Goal: Task Accomplishment & Management: Manage account settings

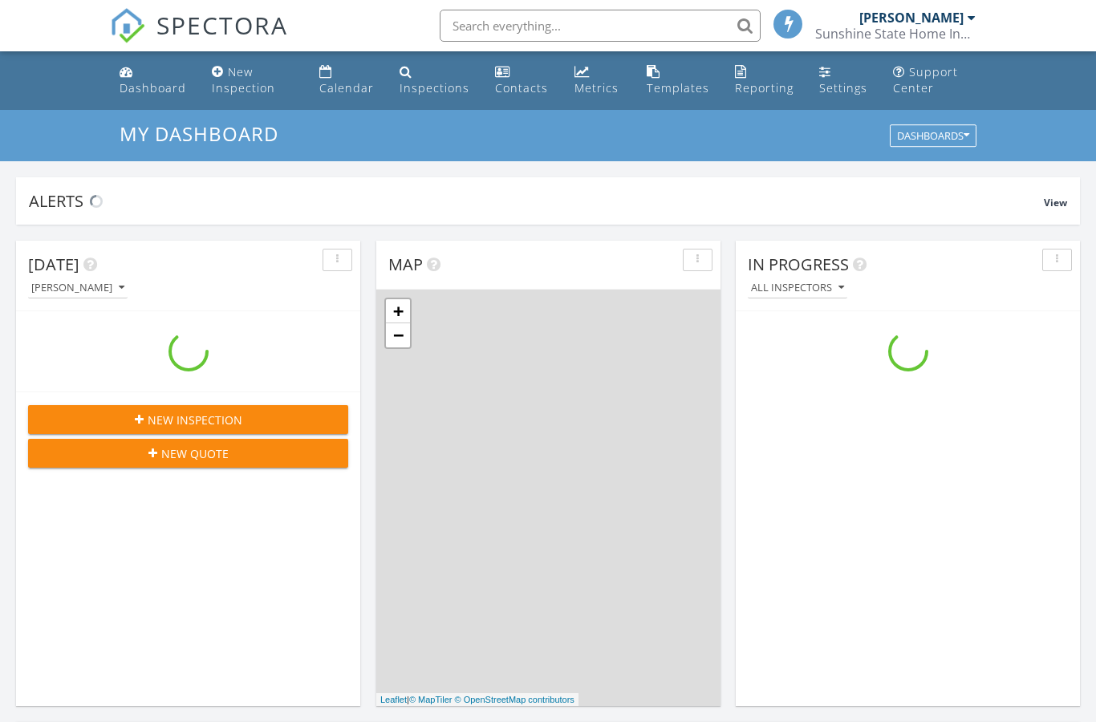
scroll to position [1461, 1097]
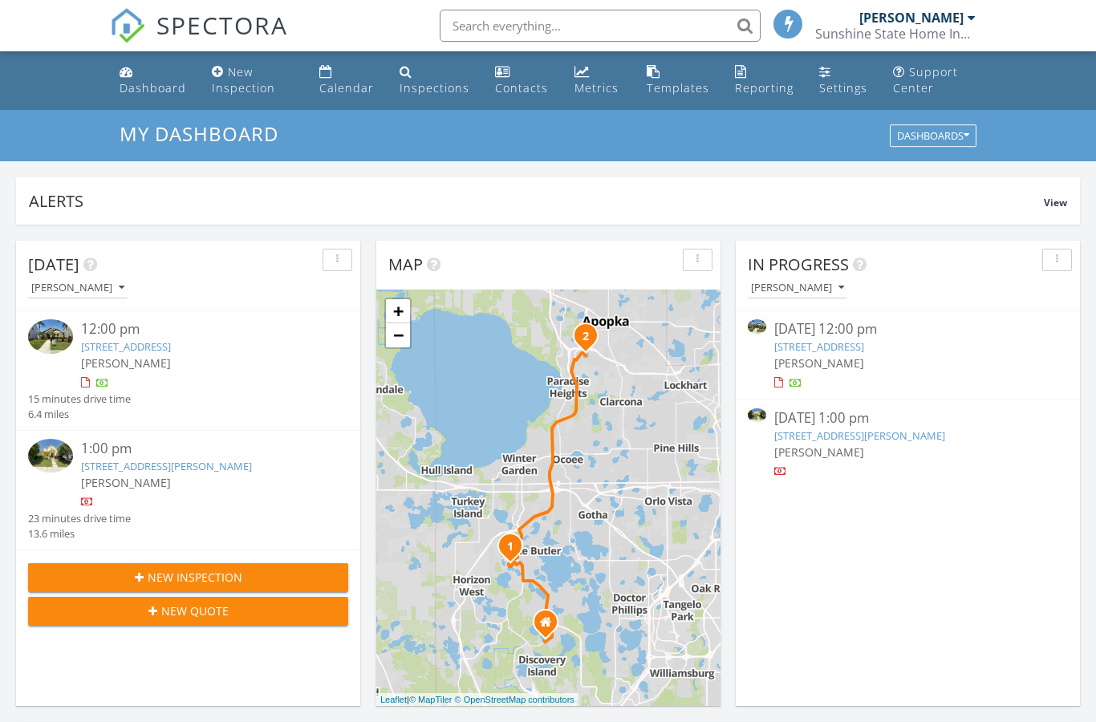
click at [194, 459] on link "1000 Seburn Rd, Apopka, FL 32703" at bounding box center [166, 466] width 171 height 14
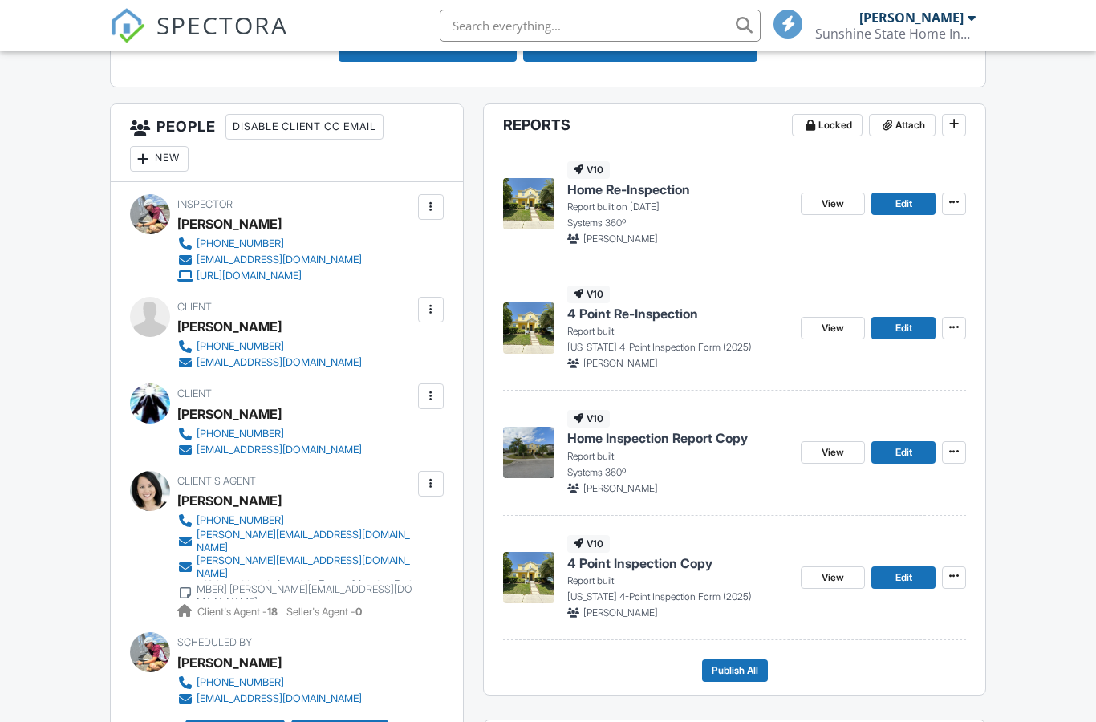
click at [835, 447] on span "View" at bounding box center [833, 452] width 22 height 16
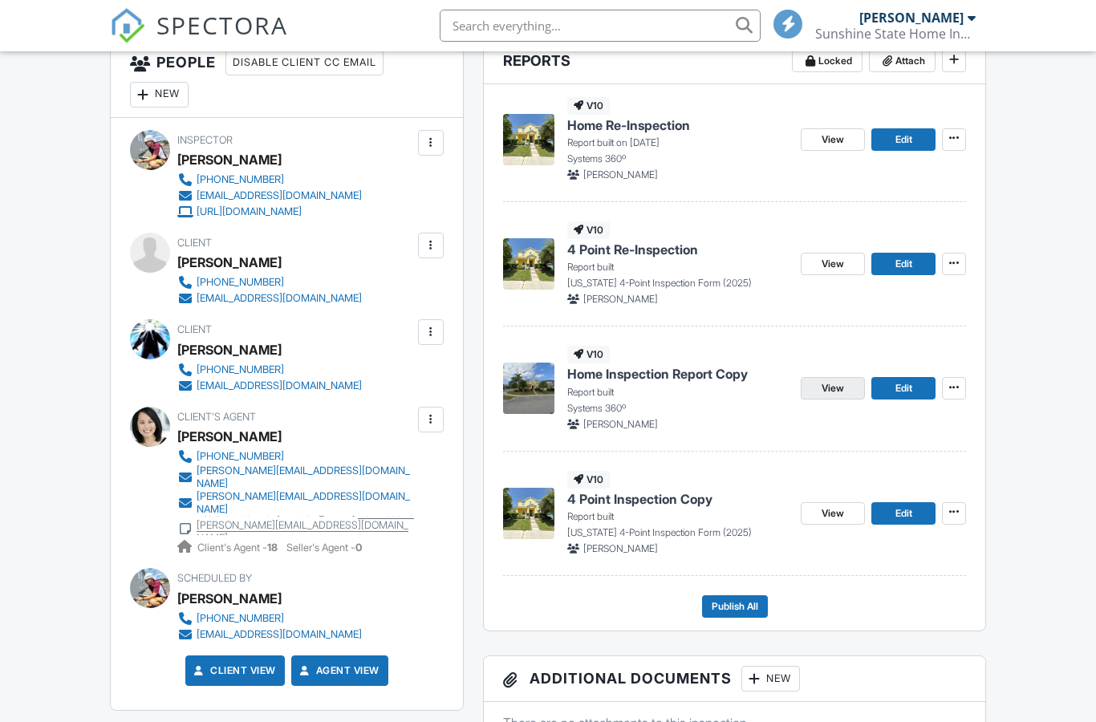
click at [831, 388] on span "View" at bounding box center [833, 388] width 22 height 16
click at [822, 384] on span "View" at bounding box center [833, 388] width 22 height 16
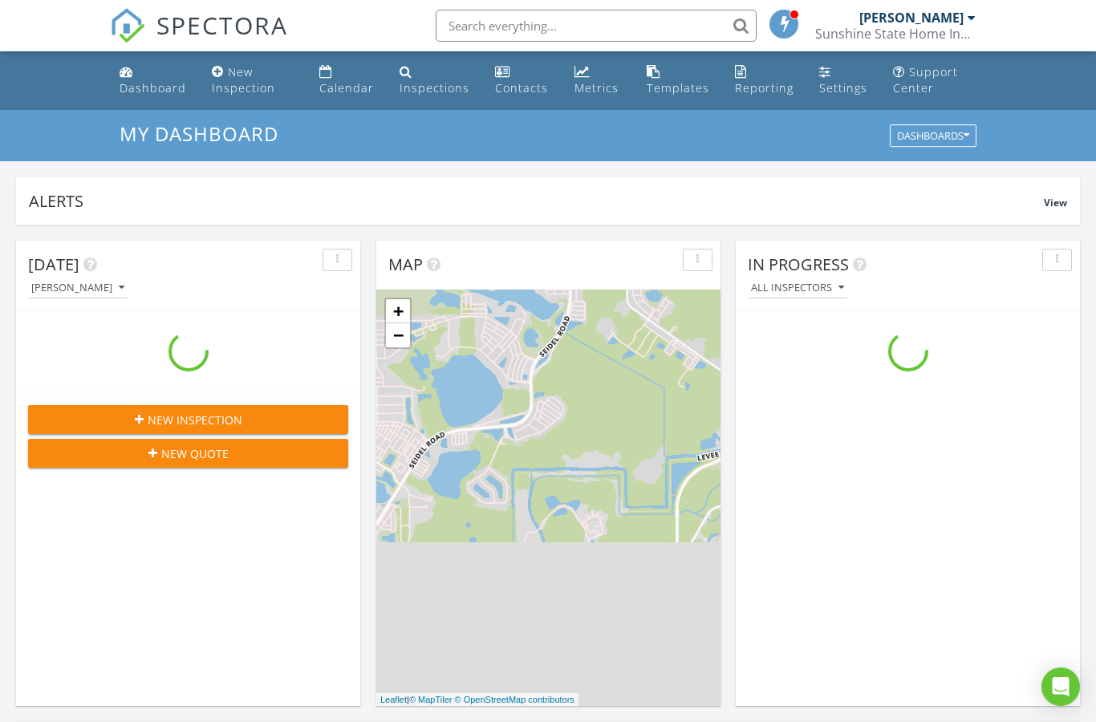
scroll to position [1461, 1097]
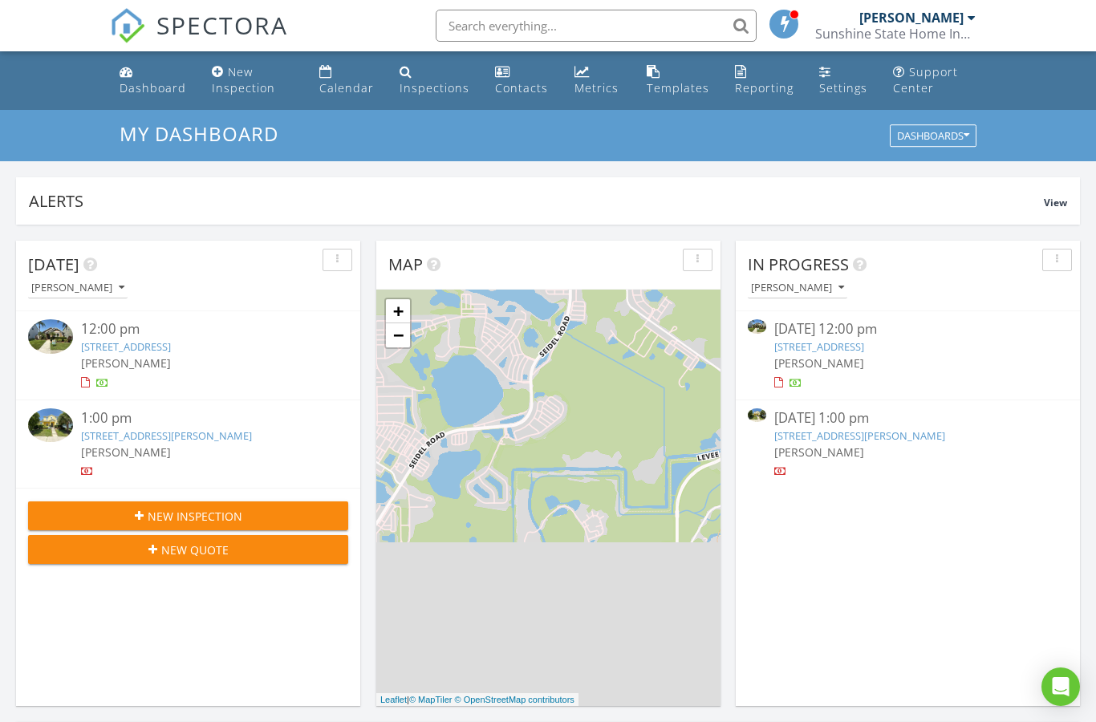
click at [144, 440] on link "1000 Seburn Rd, Apopka, FL 32703" at bounding box center [166, 435] width 171 height 14
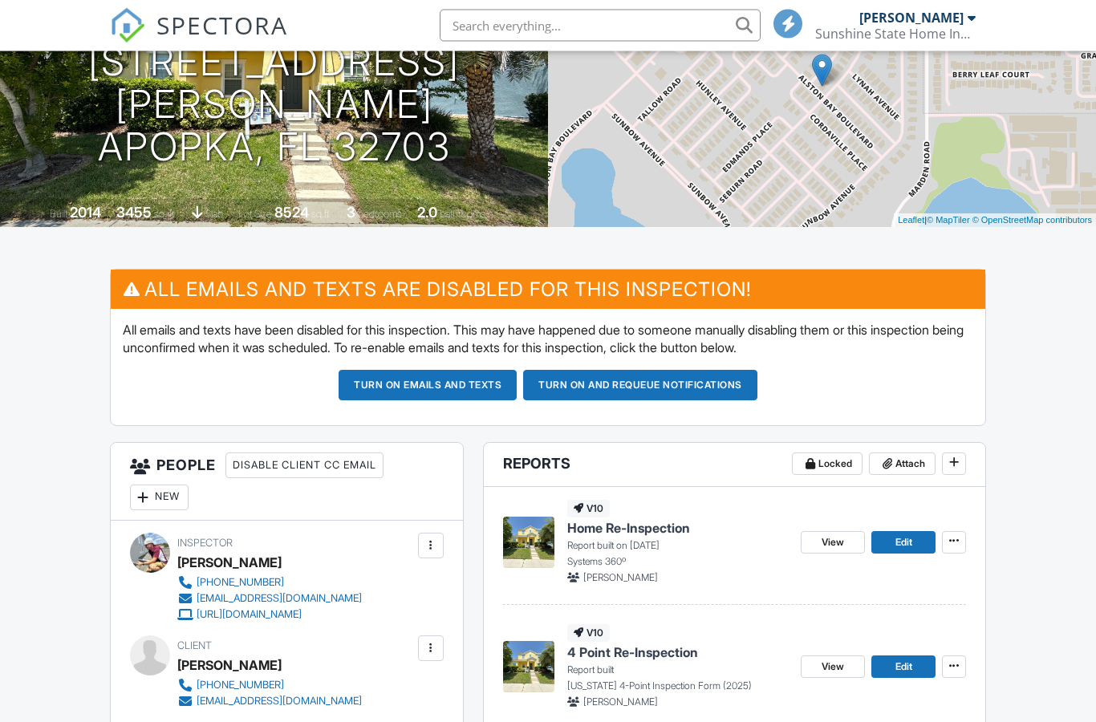
scroll to position [225, 0]
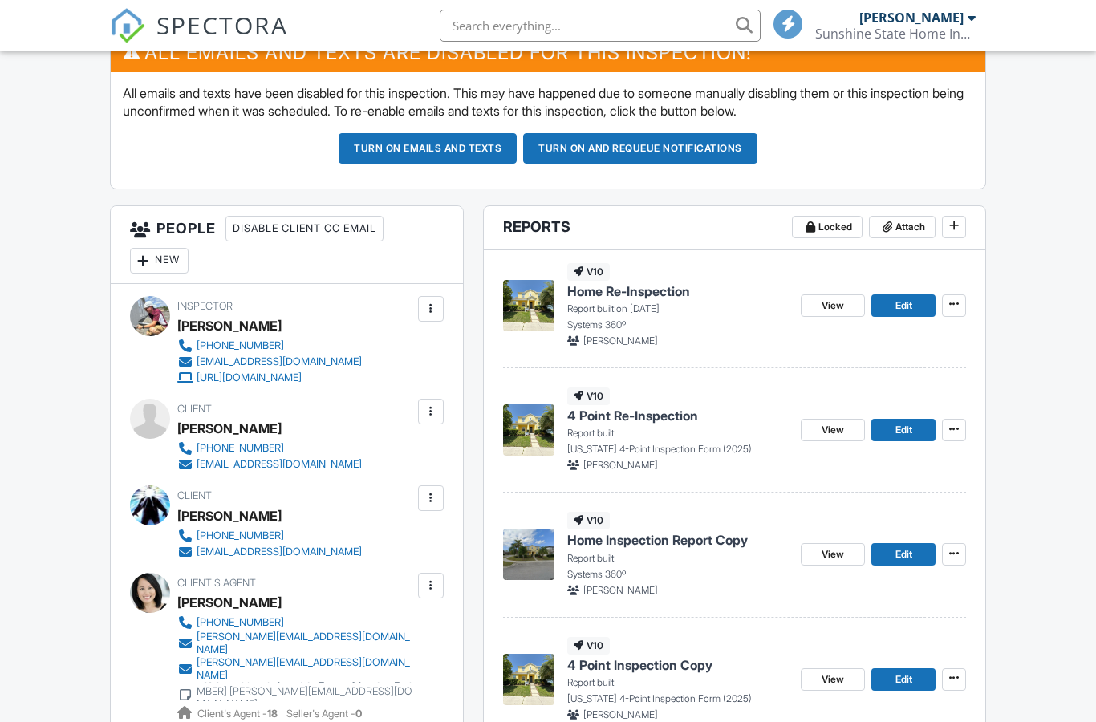
scroll to position [464, 0]
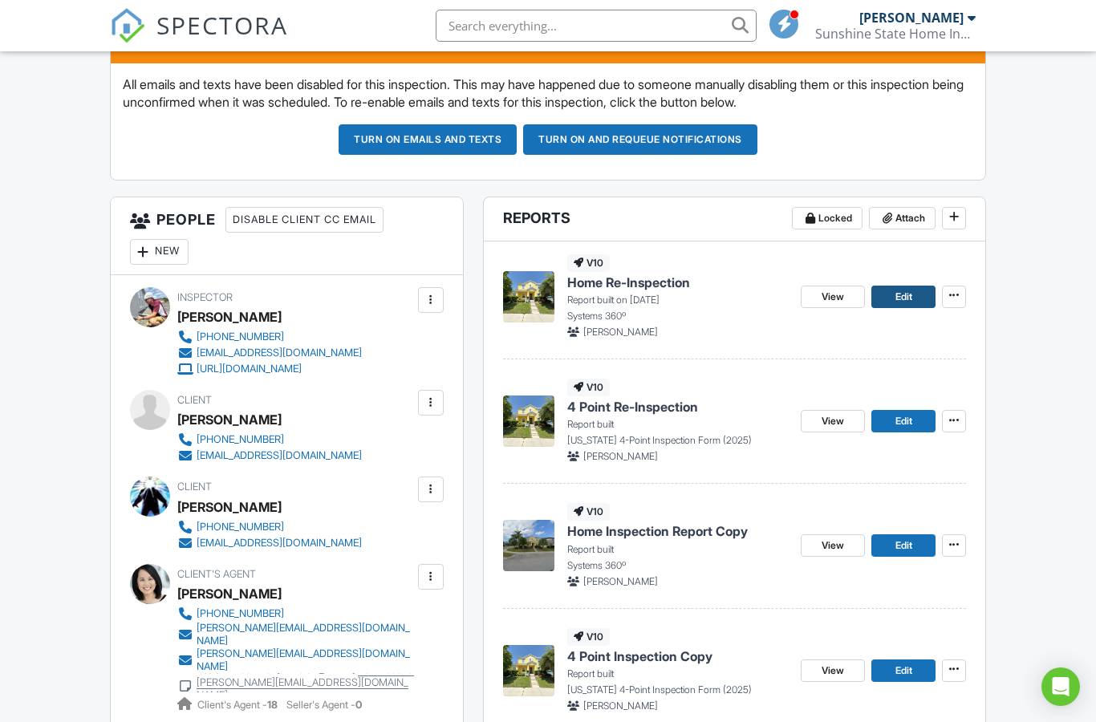
click at [907, 294] on span "Edit" at bounding box center [903, 297] width 17 height 16
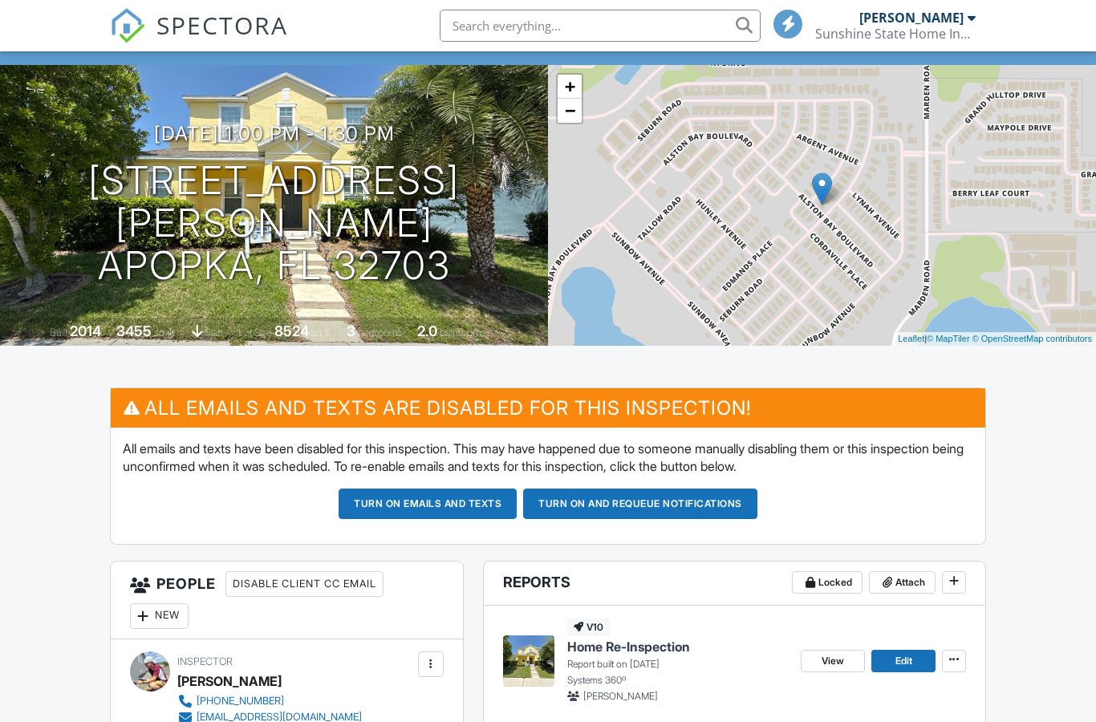
click at [65, 8] on nav "SPECTORA Ryan Geyer Sunshine State Home Inspections Role: Inspector Change Role…" at bounding box center [548, 25] width 1096 height 51
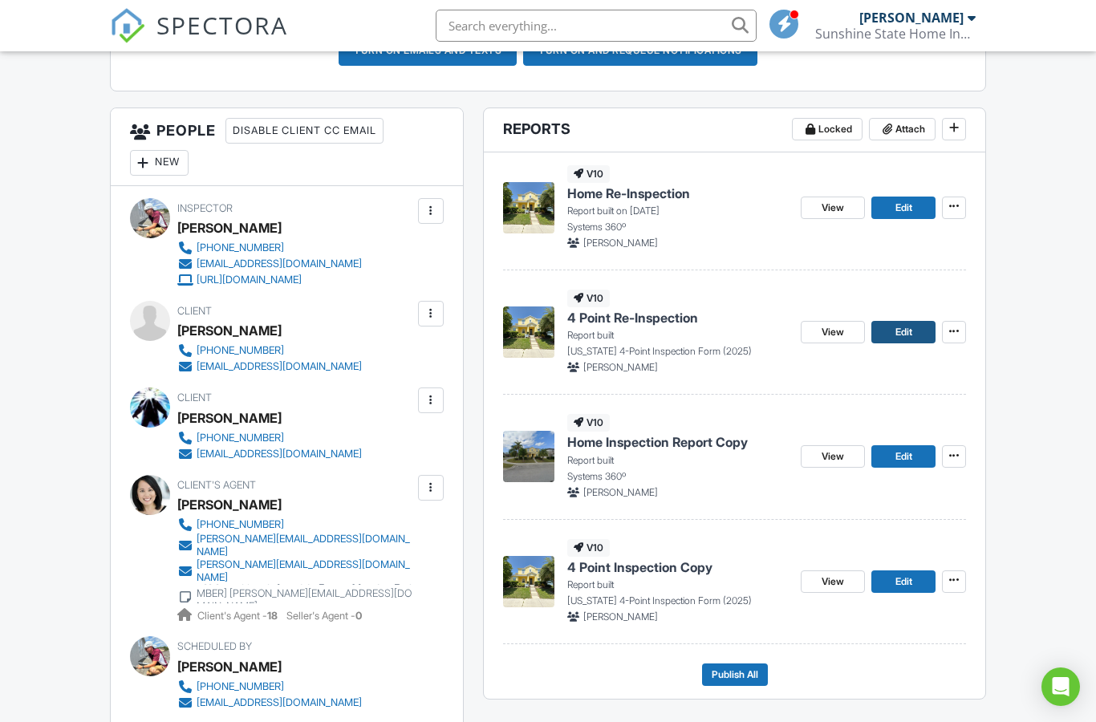
click at [905, 334] on span "Edit" at bounding box center [903, 332] width 17 height 16
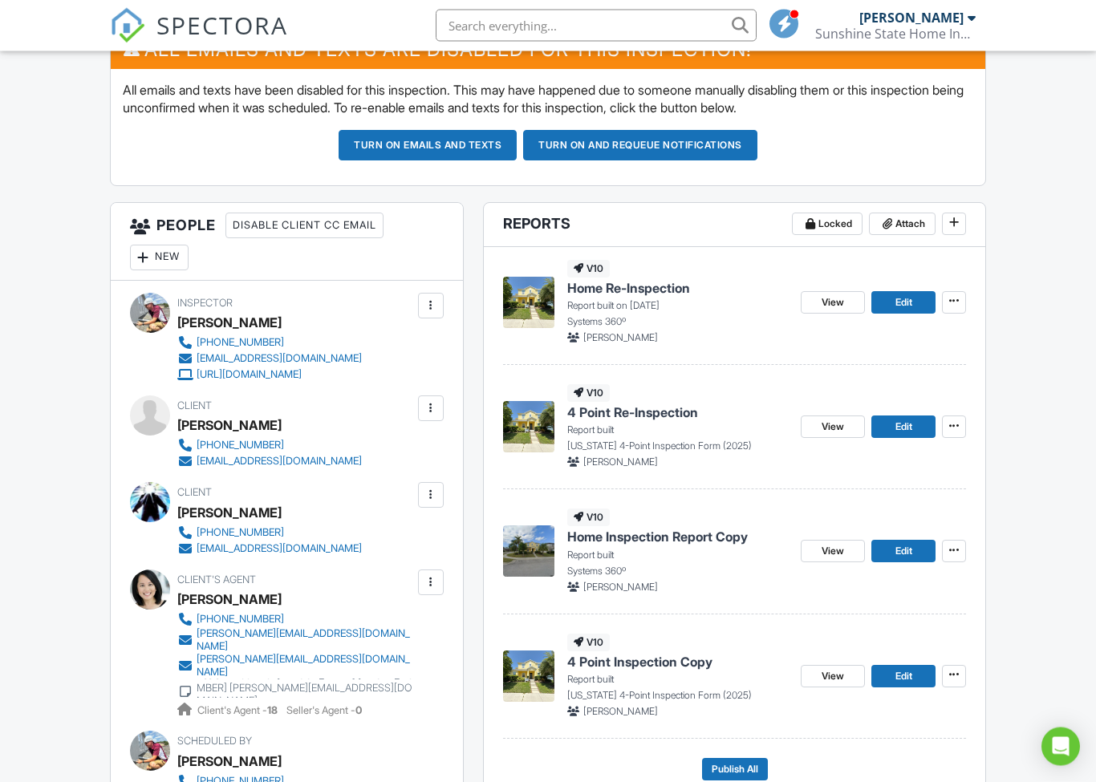
scroll to position [463, 0]
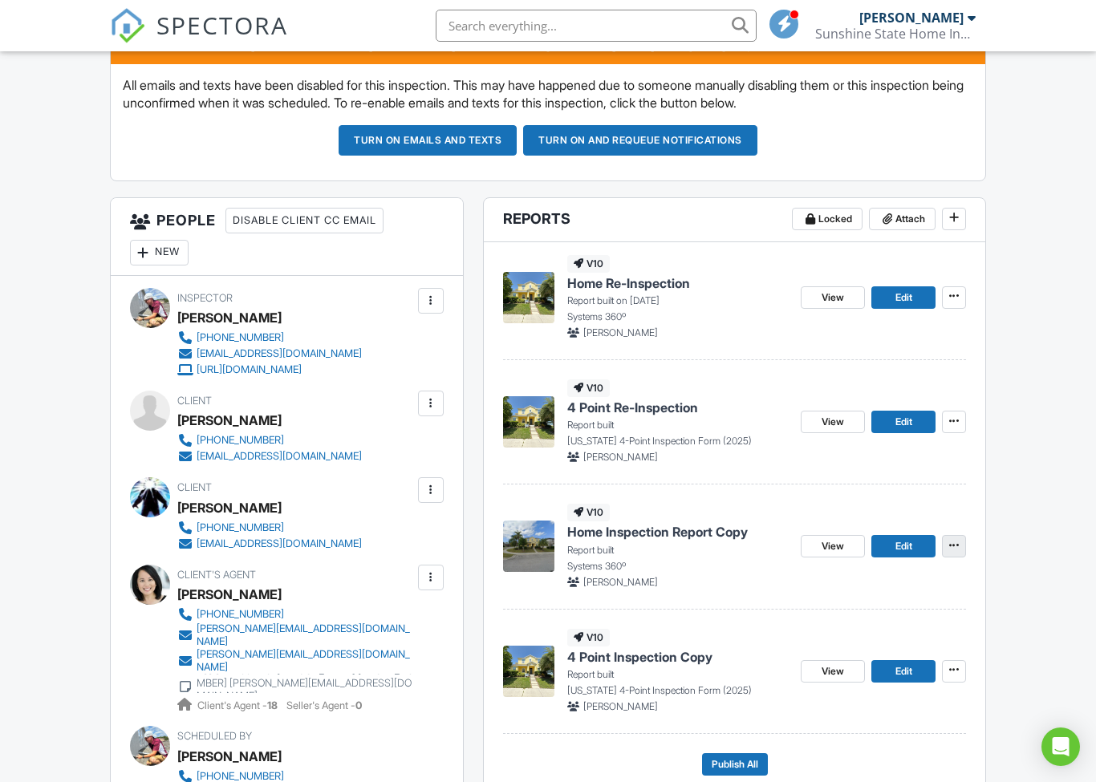
click at [955, 538] on icon at bounding box center [954, 546] width 10 height 16
click at [850, 664] on span "Delete Report" at bounding box center [859, 663] width 71 height 17
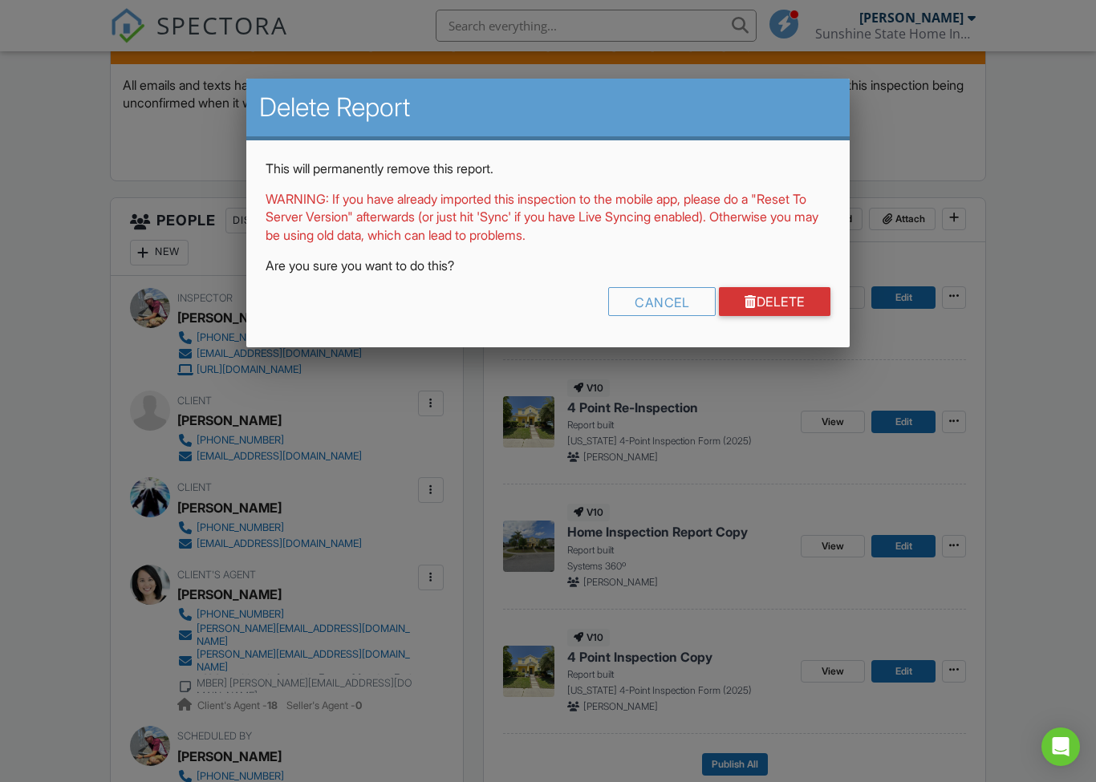
click at [765, 303] on link "Delete" at bounding box center [775, 301] width 112 height 29
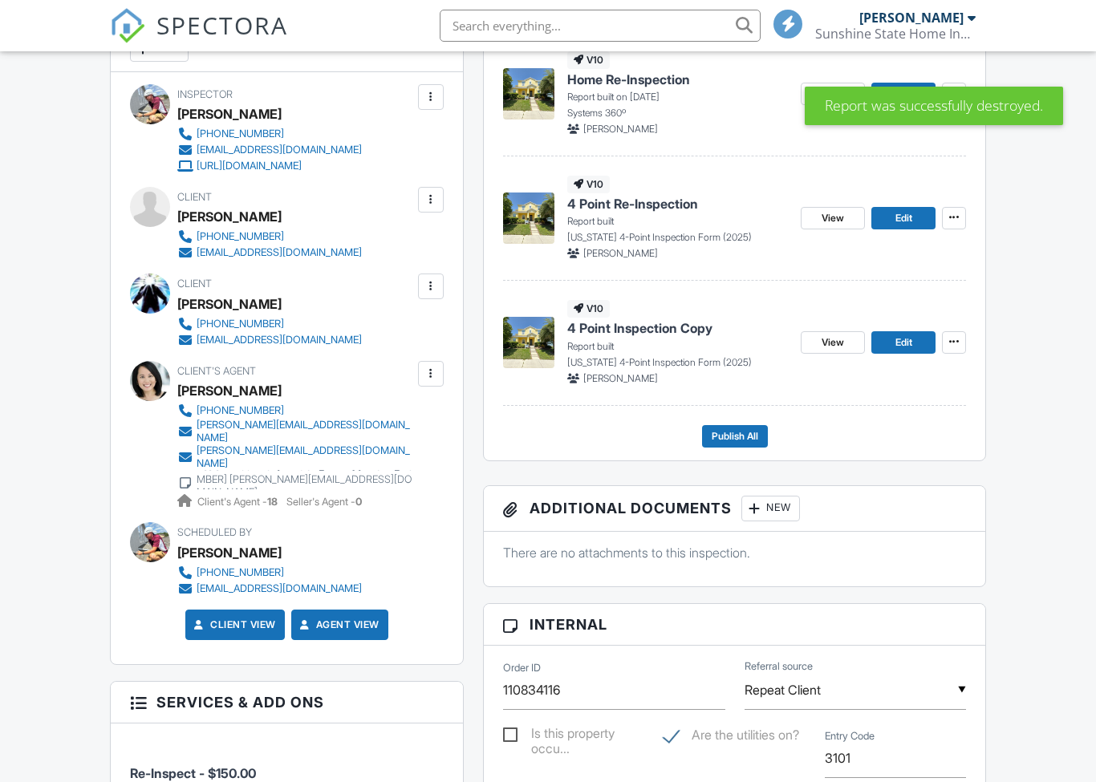
scroll to position [667, 0]
click at [957, 339] on icon at bounding box center [954, 342] width 10 height 16
click at [855, 456] on span "Delete Report" at bounding box center [859, 459] width 71 height 17
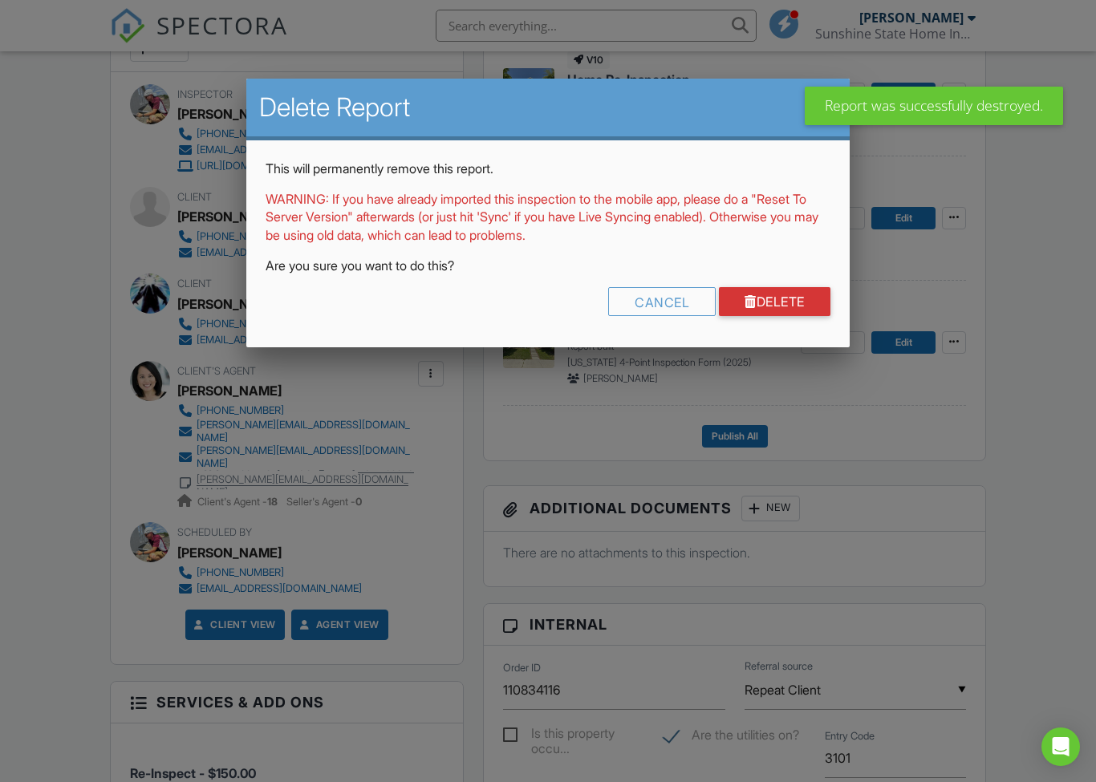
click at [780, 298] on link "Delete" at bounding box center [775, 301] width 112 height 29
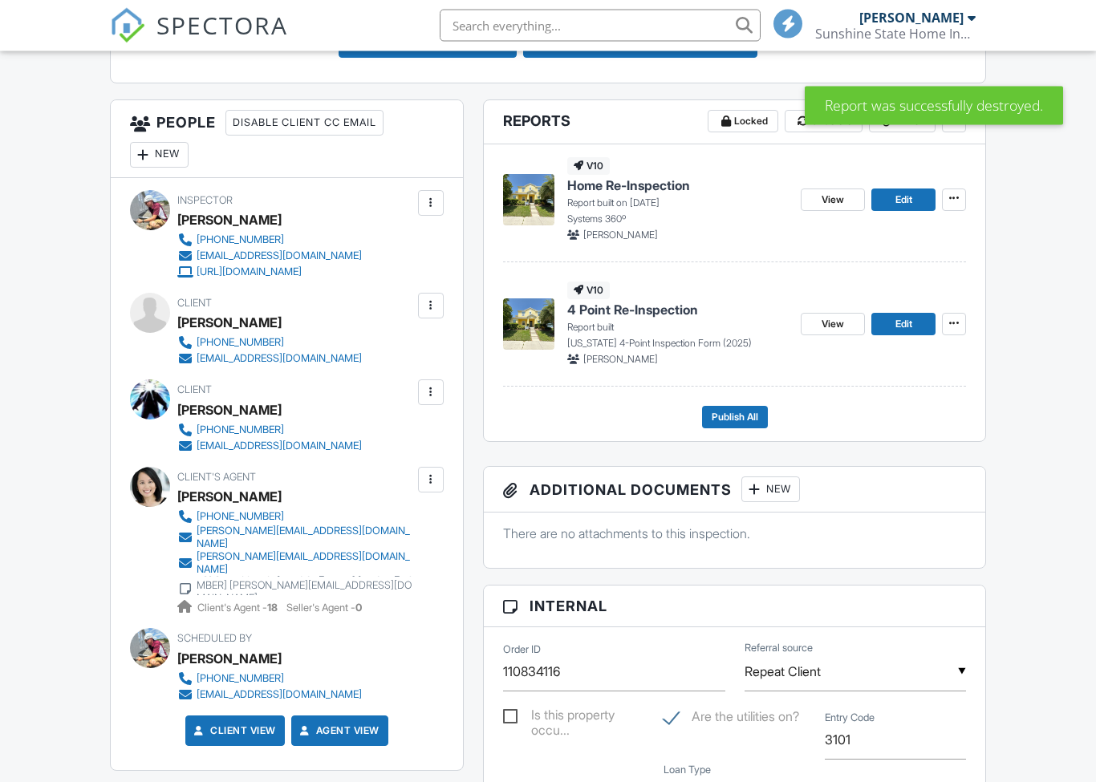
scroll to position [564, 0]
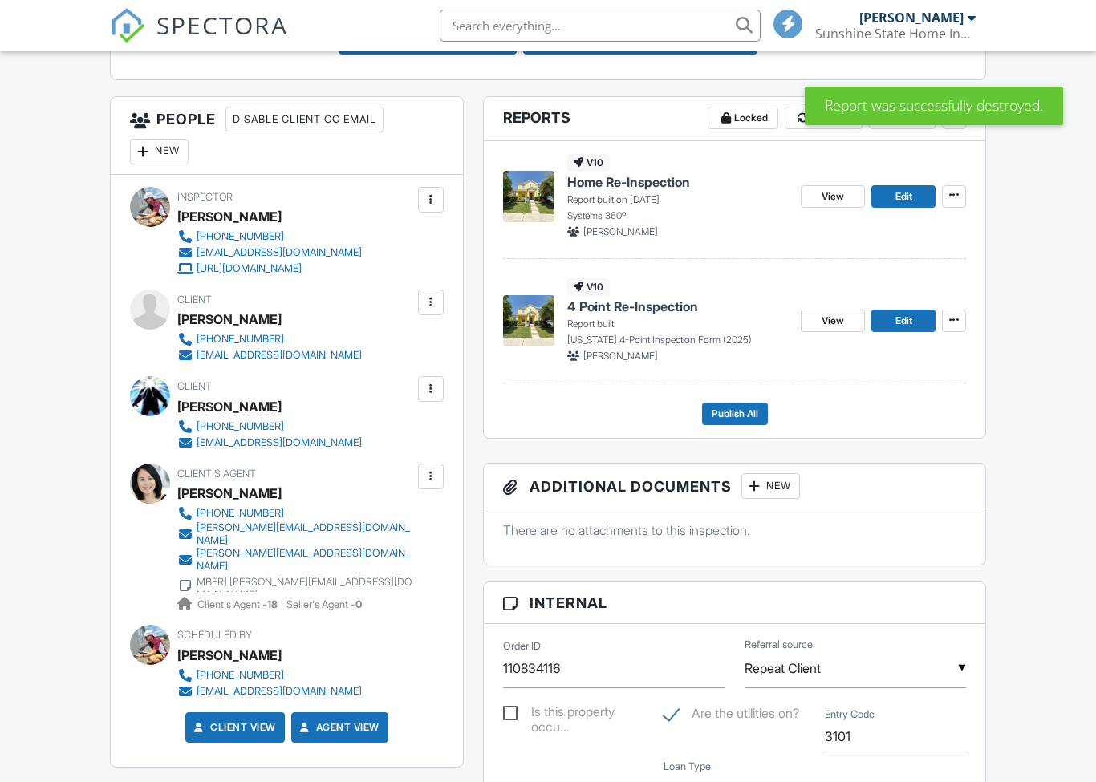
click at [1039, 443] on div "Dashboard New Inspection Calendar Inspections Contacts Metrics Templates Report…" at bounding box center [548, 677] width 1096 height 2381
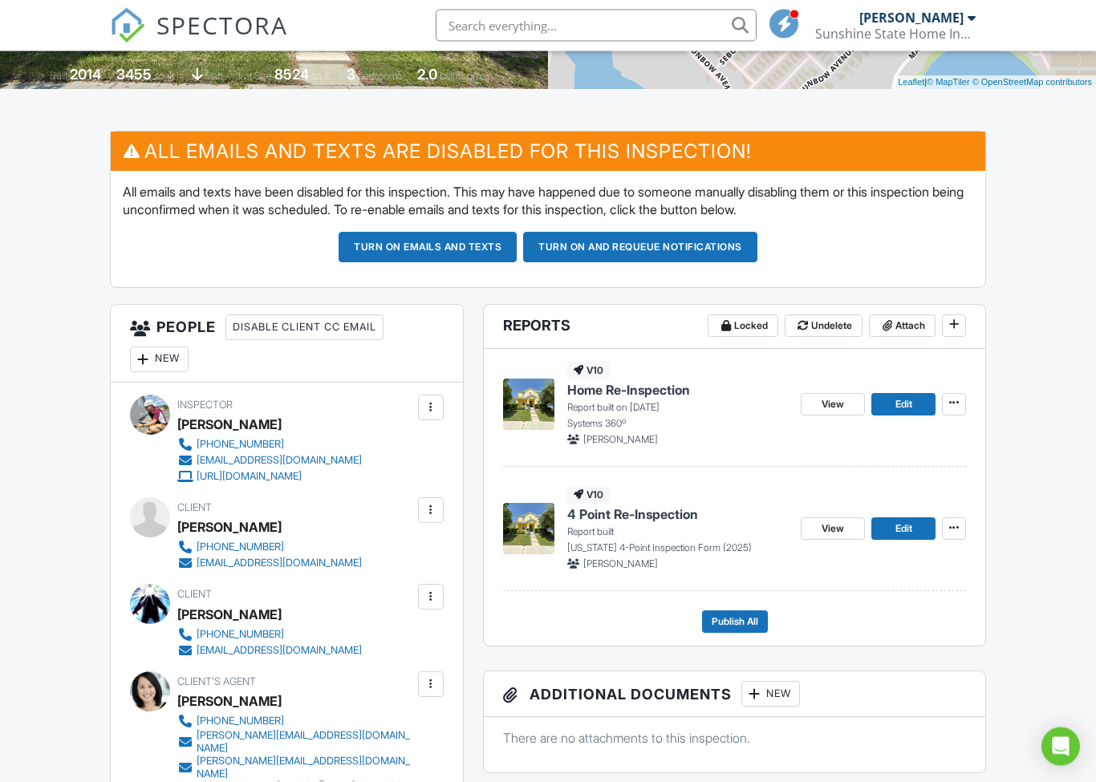
scroll to position [356, 0]
click at [727, 619] on span "Publish All" at bounding box center [735, 622] width 47 height 16
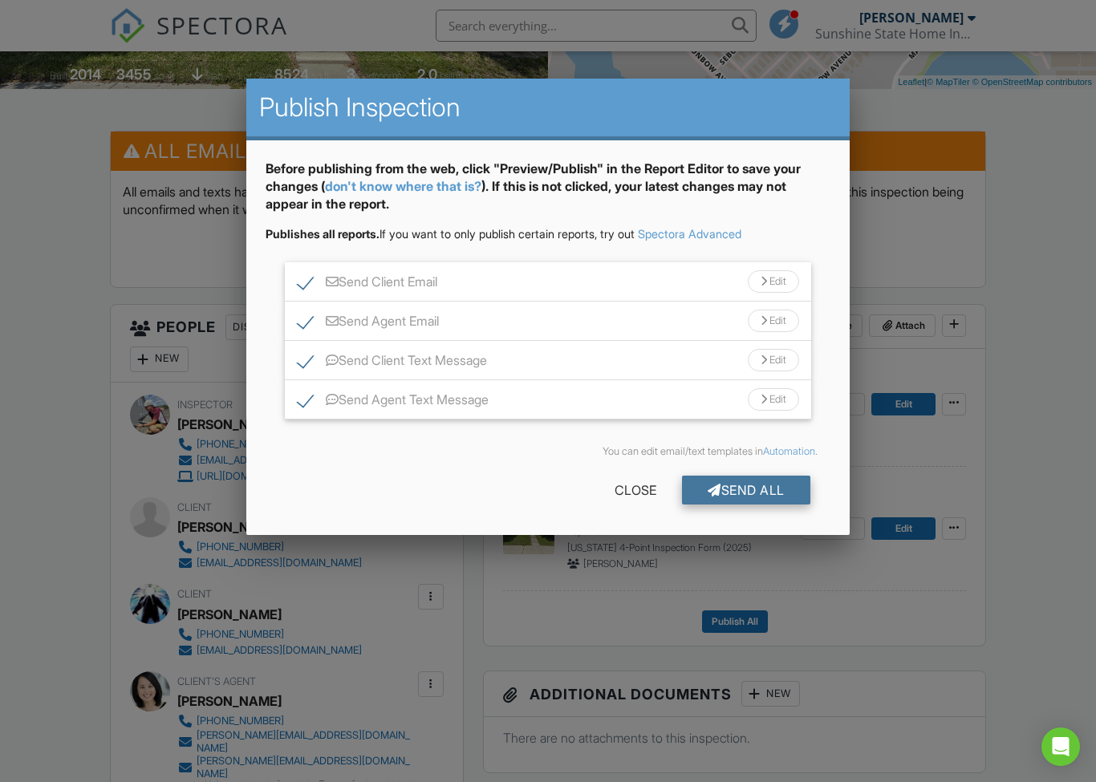
click at [758, 489] on div "Send All" at bounding box center [746, 490] width 128 height 29
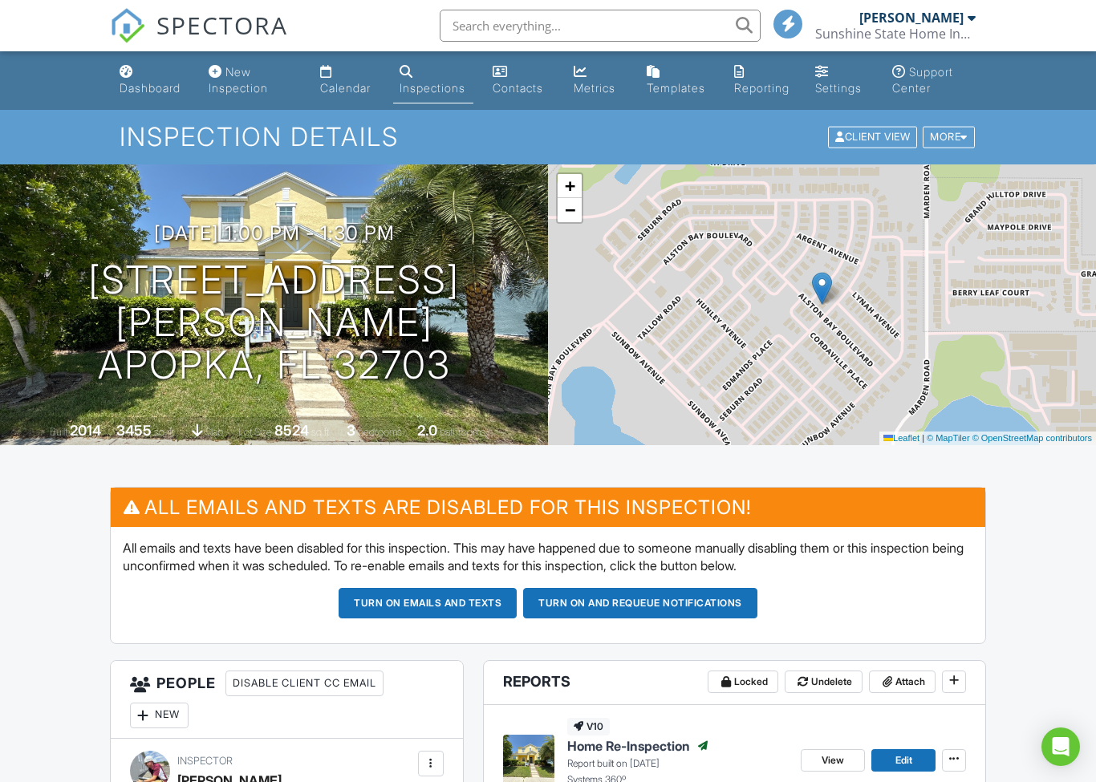
scroll to position [360, 0]
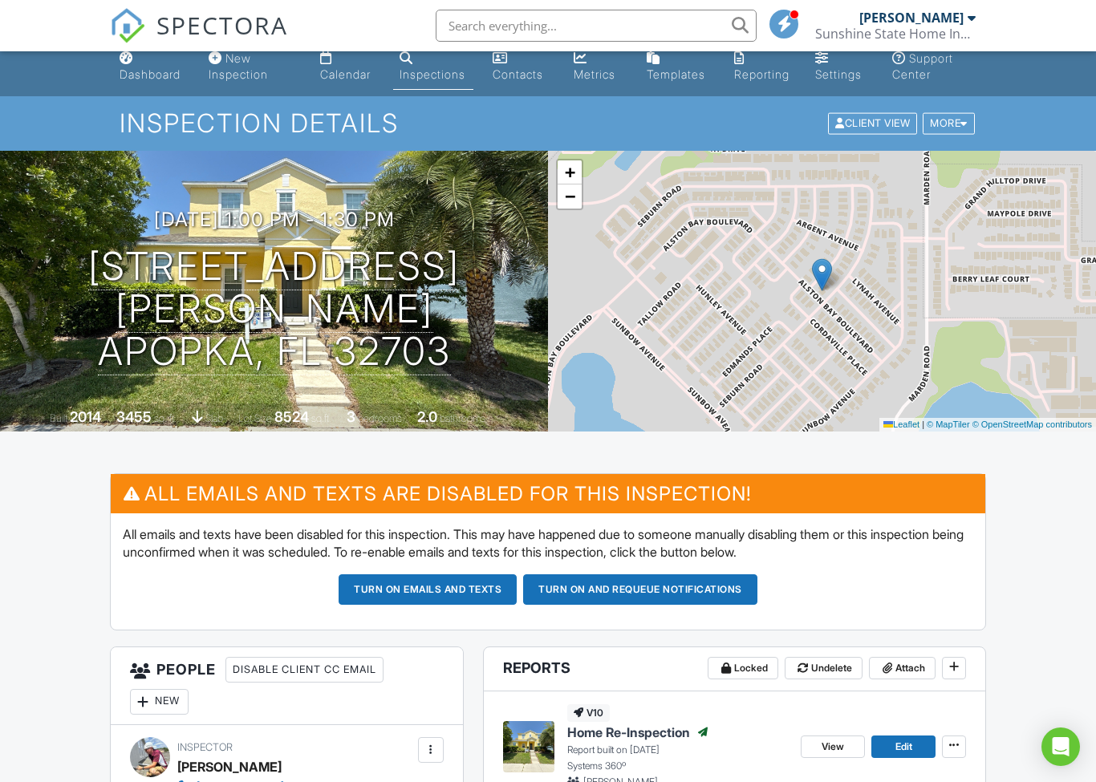
scroll to position [0, 0]
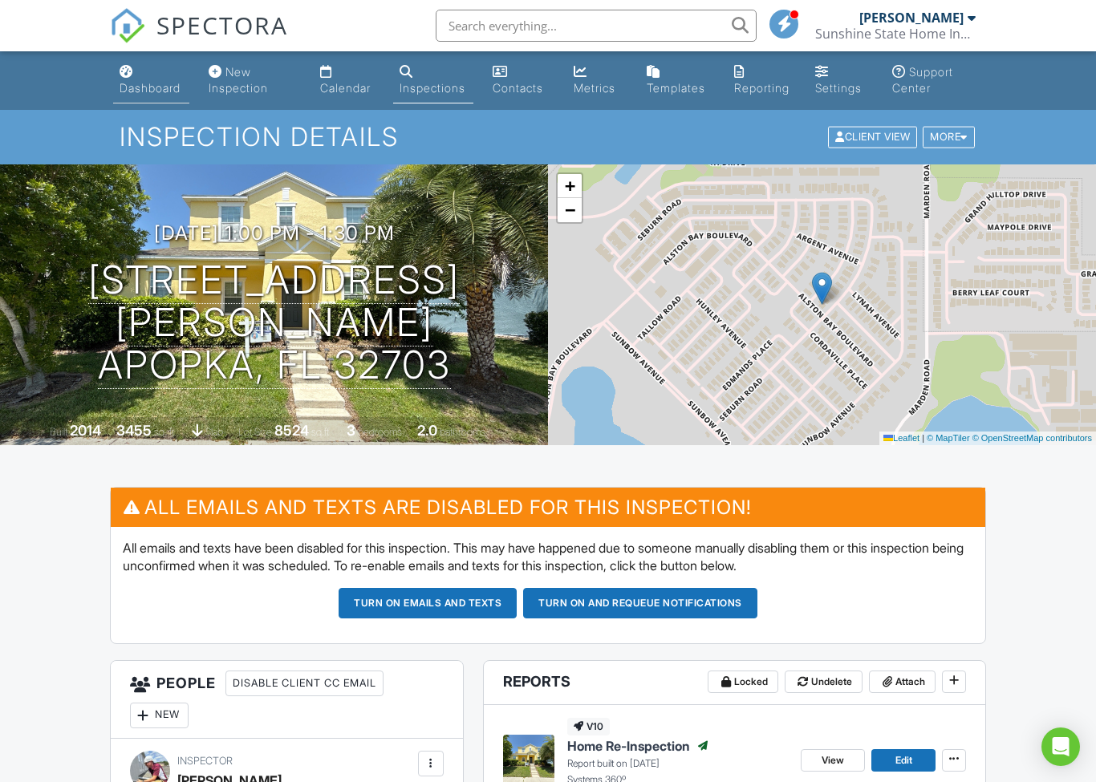
click at [153, 79] on link "Dashboard" at bounding box center [151, 81] width 76 height 46
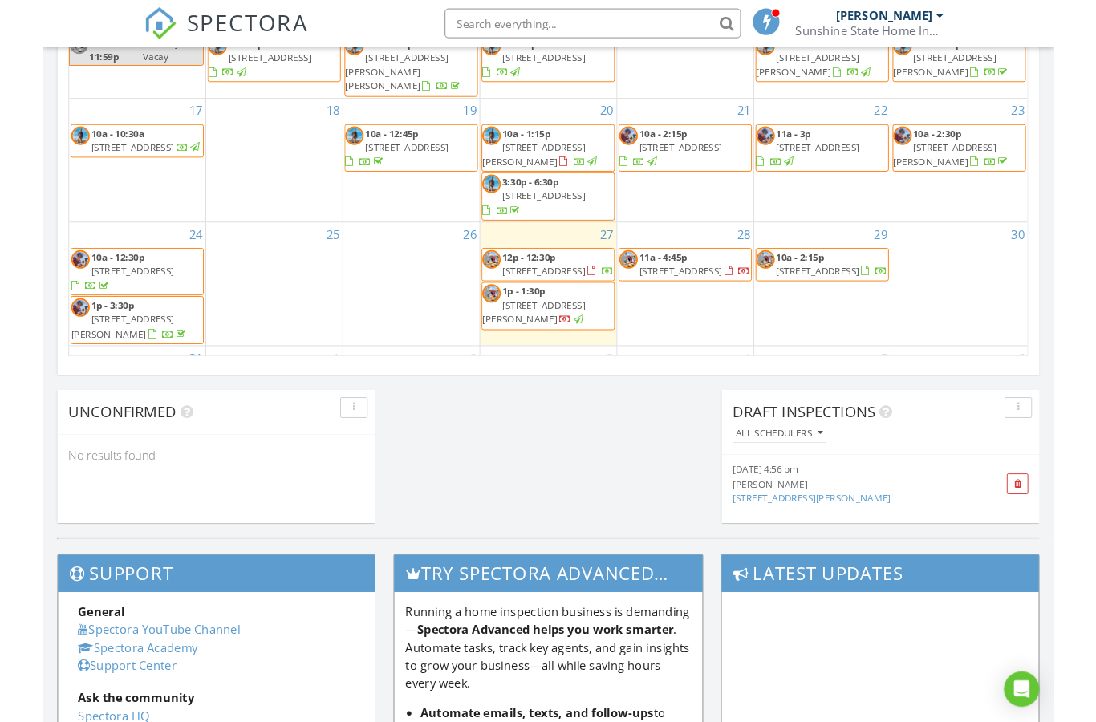
scroll to position [1187, 0]
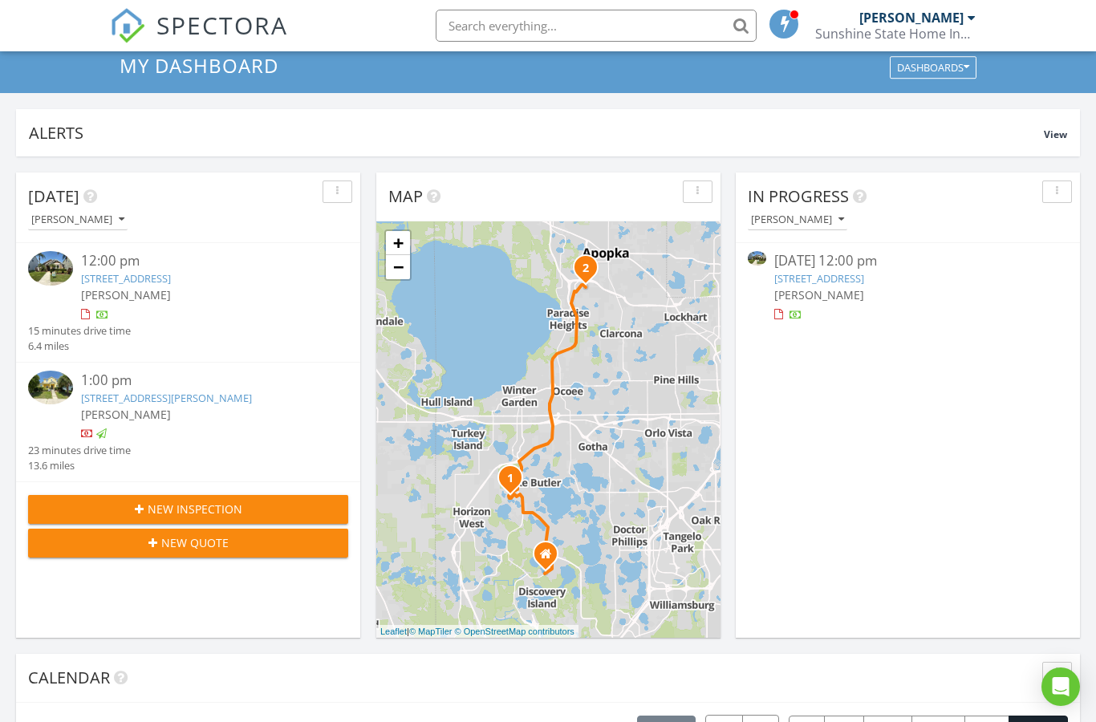
scroll to position [0, 0]
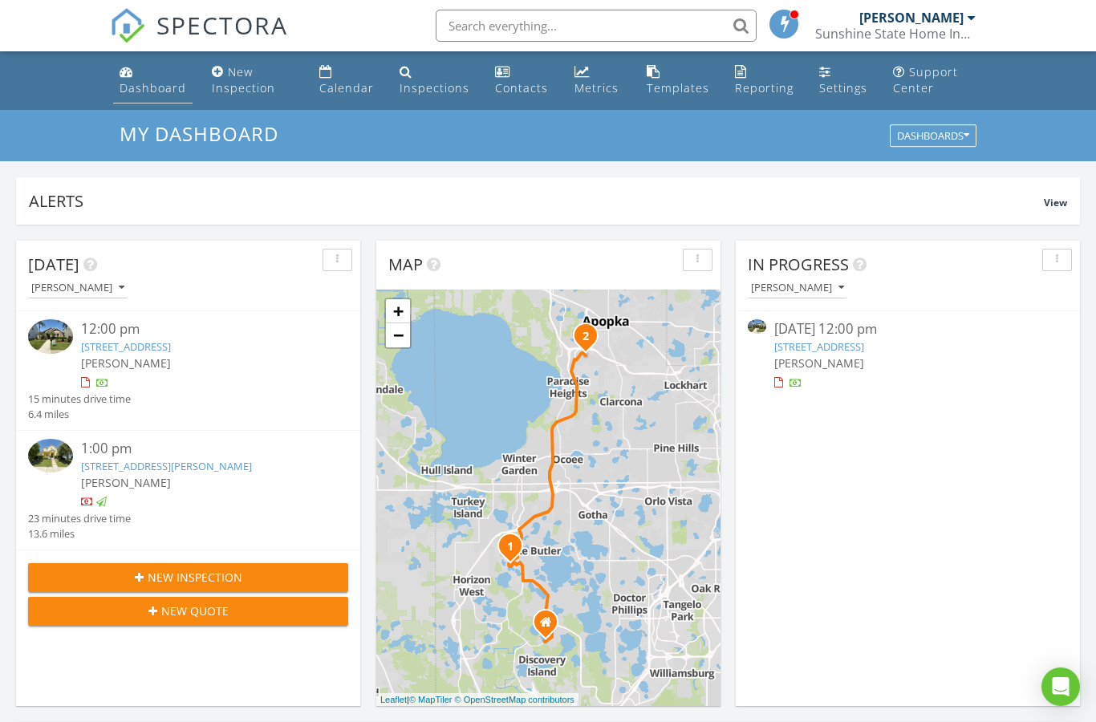
click at [120, 91] on div "Dashboard" at bounding box center [153, 87] width 67 height 15
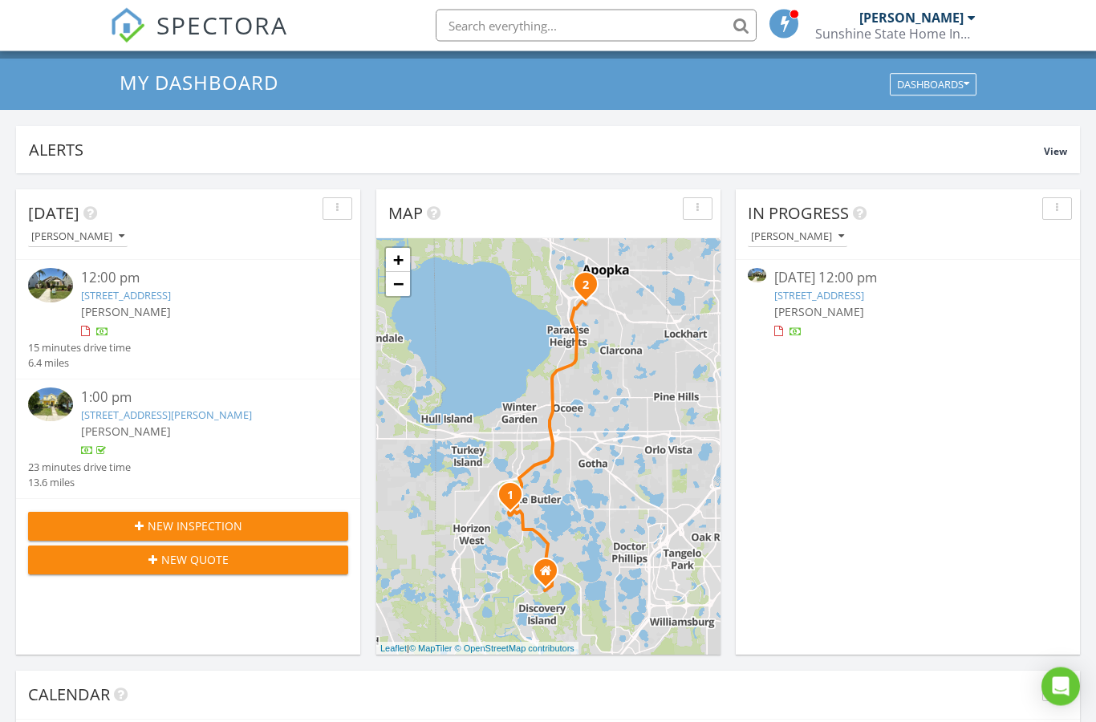
scroll to position [51, 0]
click at [863, 552] on div "In Progress Ryan Geyer 08/27/25 12:00 pm 5238 Beach River Rd, Windermere, FL 34…" at bounding box center [908, 421] width 344 height 465
click at [886, 459] on div "In Progress [PERSON_NAME] [DATE] 12:00 pm [STREET_ADDRESS] [PERSON_NAME]" at bounding box center [908, 421] width 344 height 465
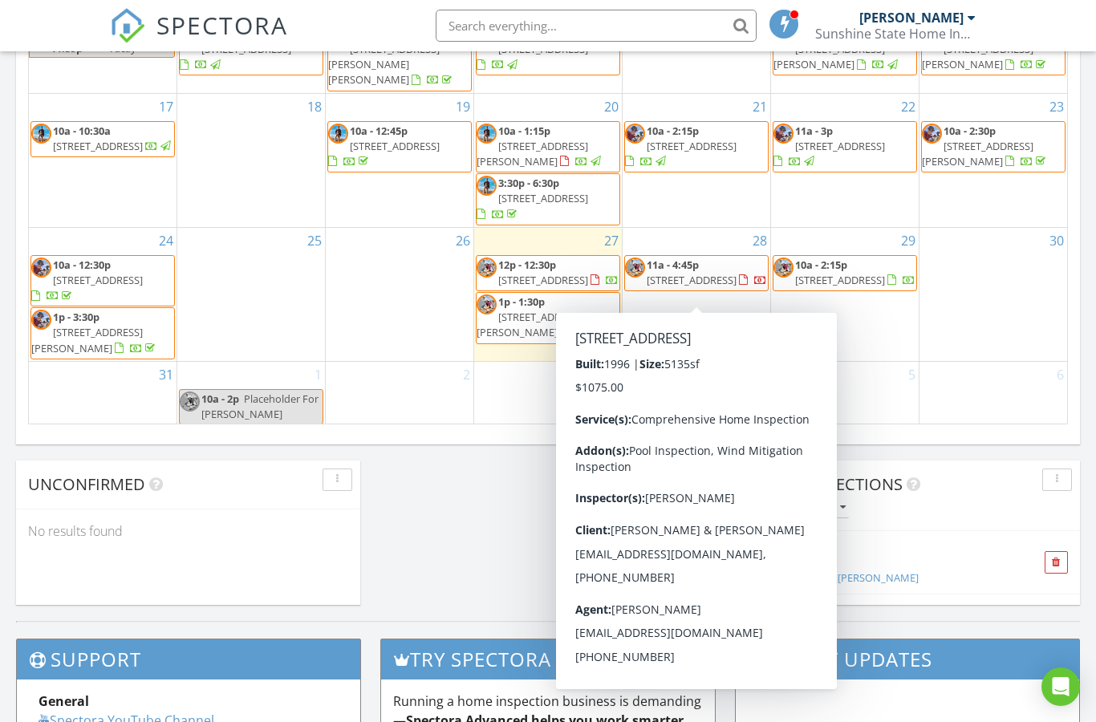
scroll to position [51, 0]
click at [700, 274] on span "[STREET_ADDRESS]" at bounding box center [692, 281] width 90 height 14
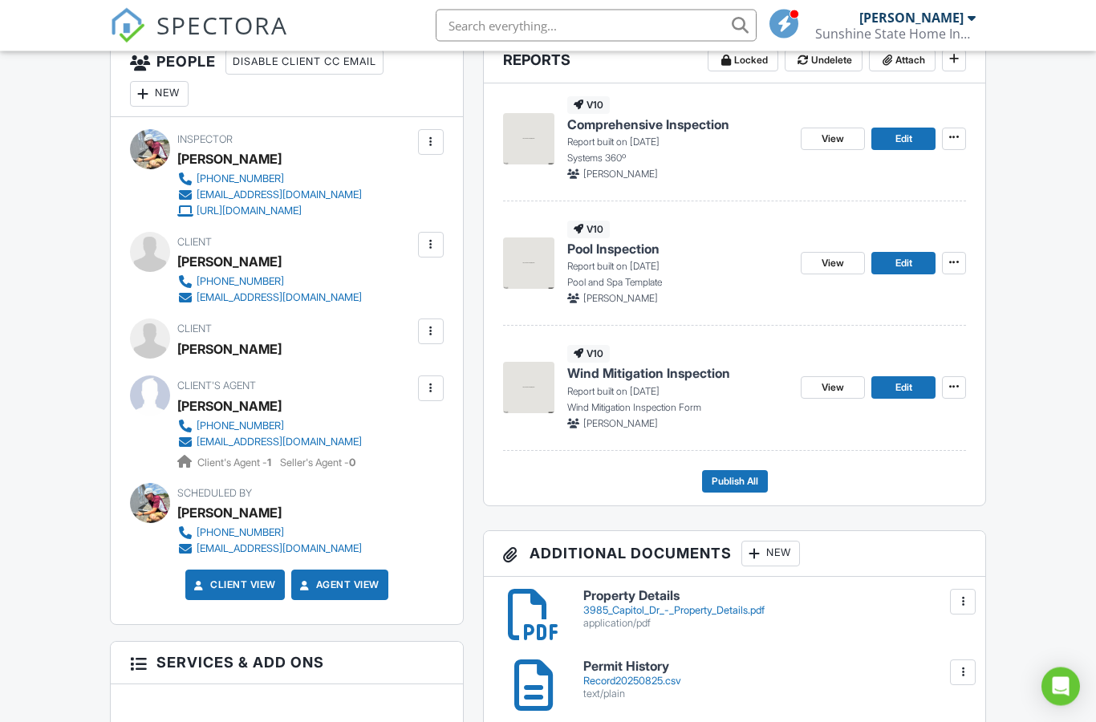
click at [104, 615] on div "People Disable Client CC Email New Listing Agent Add Another Person Inspector R…" at bounding box center [286, 650] width 373 height 1223
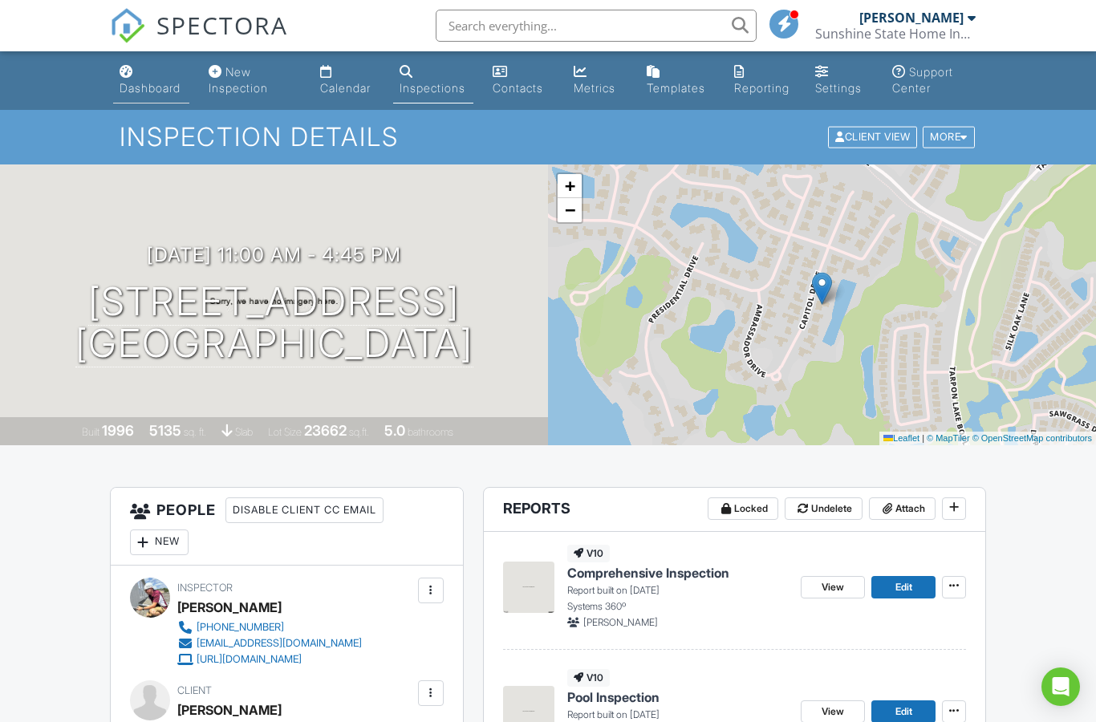
click at [143, 79] on link "Dashboard" at bounding box center [151, 81] width 76 height 46
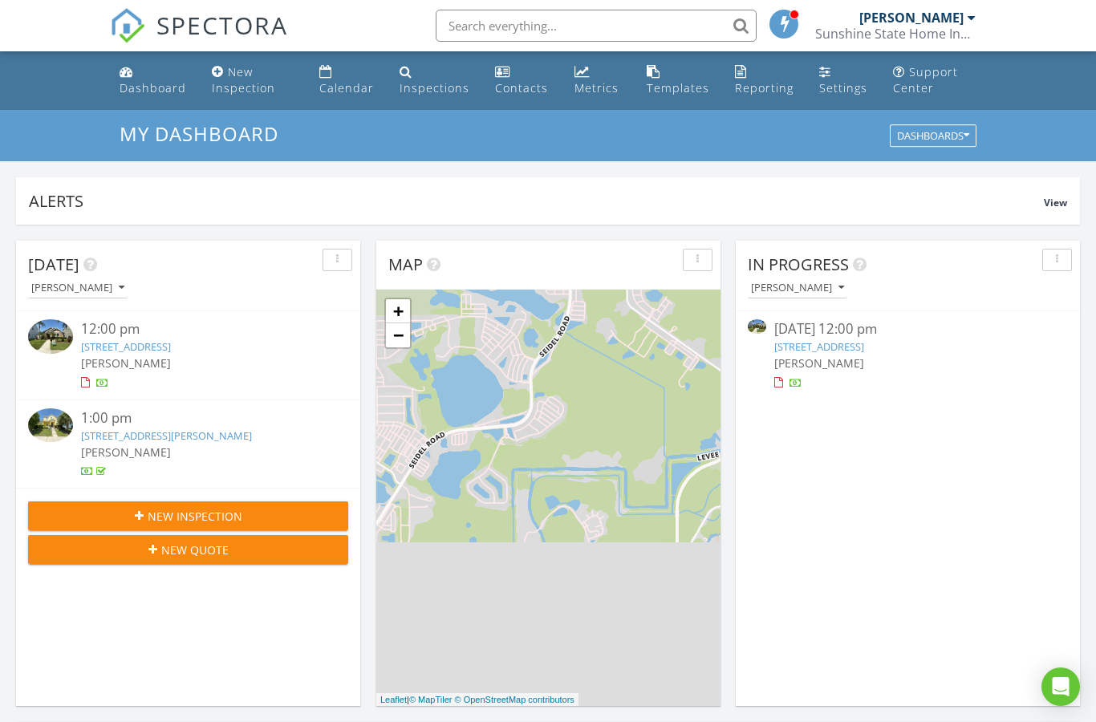
scroll to position [1461, 1097]
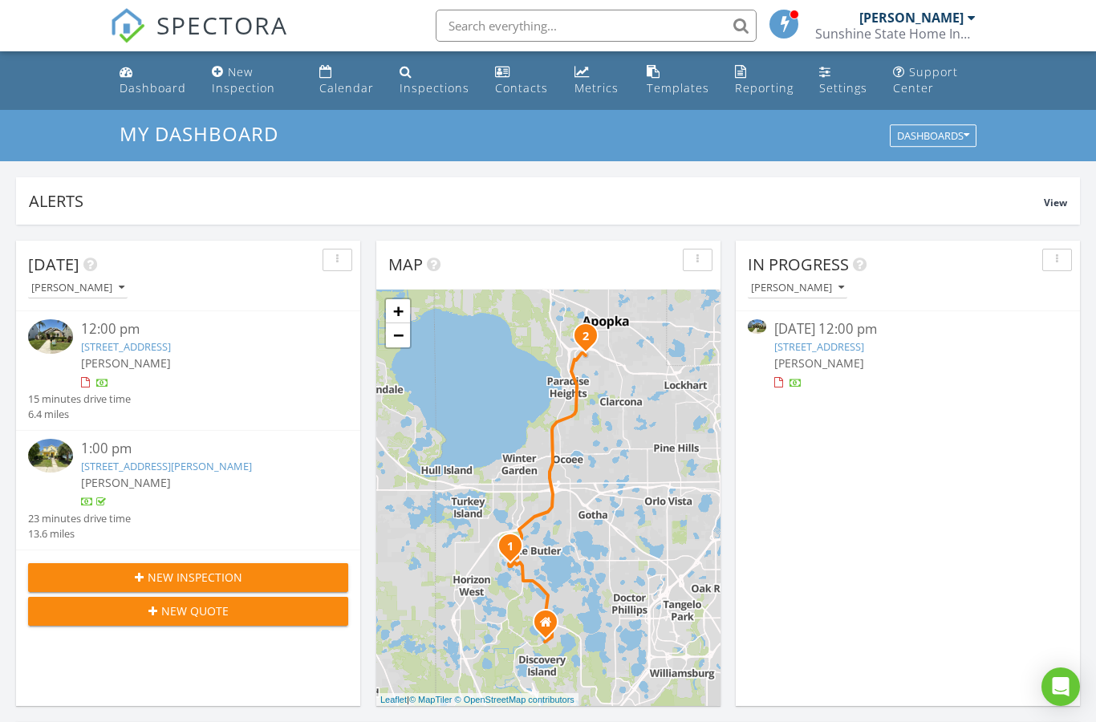
click at [879, 496] on div "In Progress [PERSON_NAME] [DATE] 12:00 pm [STREET_ADDRESS] [PERSON_NAME]" at bounding box center [908, 473] width 344 height 465
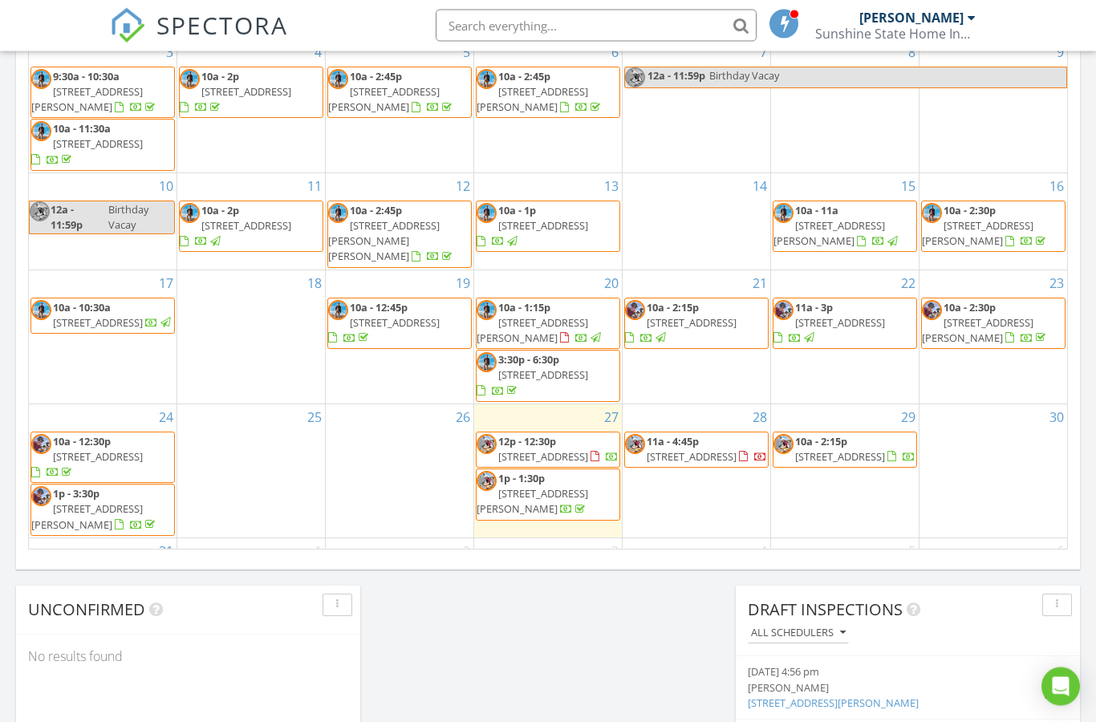
scroll to position [939, 0]
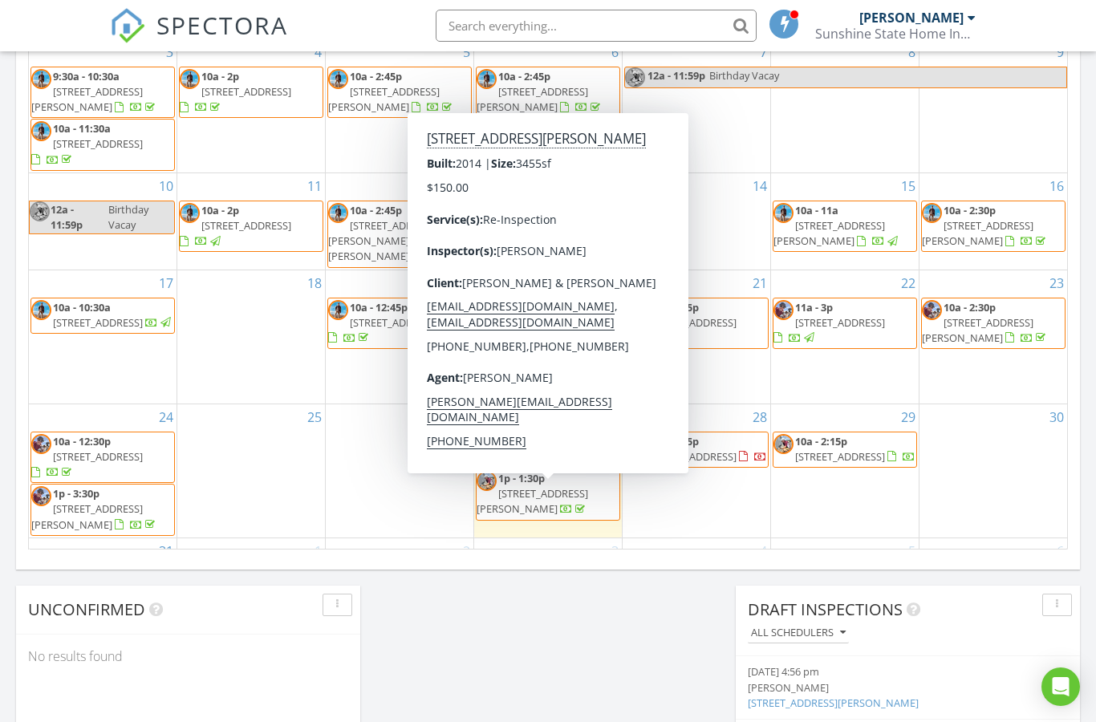
click at [673, 705] on div "[DATE] [PERSON_NAME] 12:00 pm [STREET_ADDRESS] [PERSON_NAME] 15 minutes drive t…" at bounding box center [548, 16] width 1096 height 1460
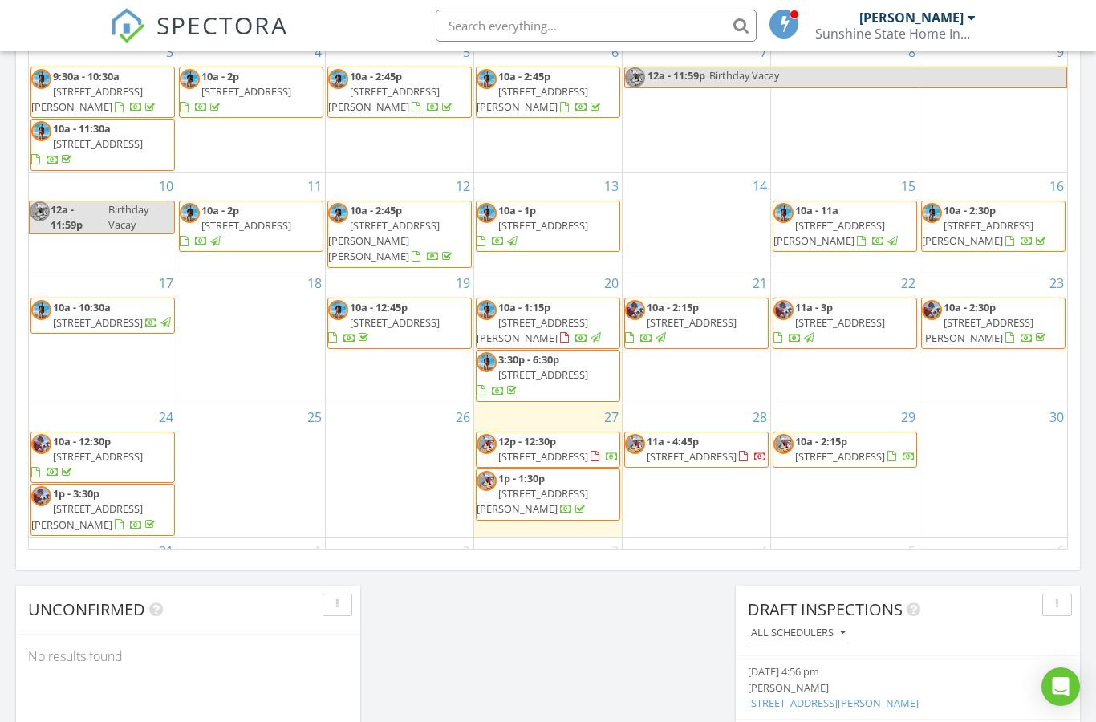
click at [684, 449] on span "[STREET_ADDRESS]" at bounding box center [692, 456] width 90 height 14
